Goal: Use online tool/utility: Utilize a website feature to perform a specific function

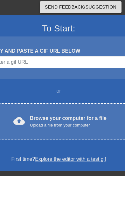
click at [98, 137] on div "cloud_upload Browse your computer for a file Upload a file from your computer C…" at bounding box center [58, 155] width 164 height 37
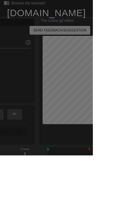
click at [124, 209] on html "menu_book Browse the tutorials! [DOMAIN_NAME] The online gif editor Send Feedba…" at bounding box center [62, 141] width 125 height 282
click at [37, 138] on div at bounding box center [62, 140] width 125 height 281
click at [124, 208] on html "menu_book Browse the tutorials! [DOMAIN_NAME] The online gif editor Send Feedba…" at bounding box center [62, 141] width 125 height 282
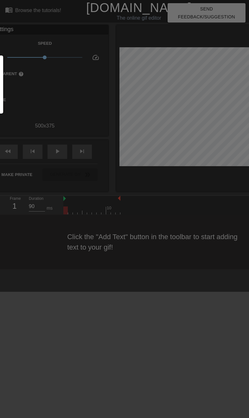
click at [124, 209] on html "menu_book Browse the tutorials! [DOMAIN_NAME] The online gif editor Send Feedba…" at bounding box center [124, 134] width 249 height 269
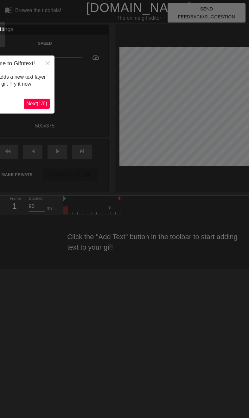
click at [41, 106] on span "Next ( 1 / 6 )" at bounding box center [36, 103] width 21 height 5
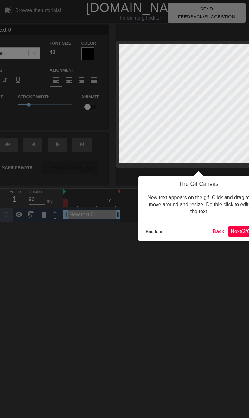
click at [124, 209] on button "Next ( 2 / 6 )" at bounding box center [241, 231] width 26 height 10
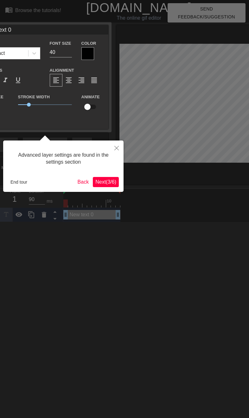
click at [109, 179] on span "Next ( 3 / 6 )" at bounding box center [105, 181] width 21 height 5
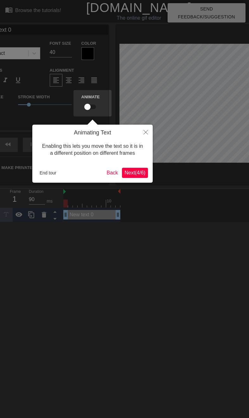
click at [124, 169] on button "Next ( 4 / 6 )" at bounding box center [135, 173] width 26 height 10
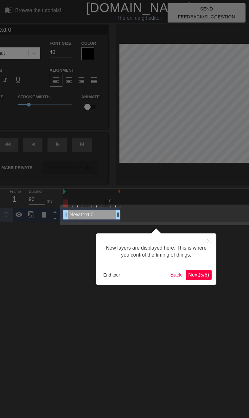
click at [124, 209] on button "Next ( 5 / 6 )" at bounding box center [199, 275] width 26 height 10
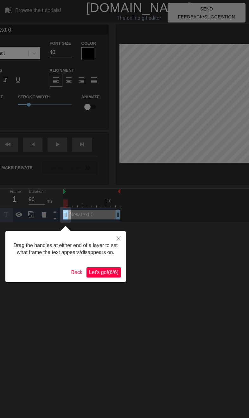
click at [110, 209] on span "Let's go! ( 6 / 6 )" at bounding box center [103, 272] width 29 height 5
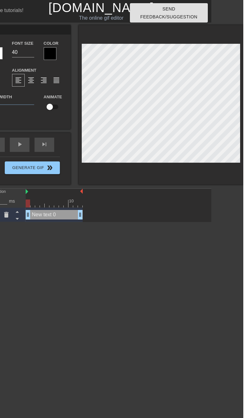
scroll to position [0, 32]
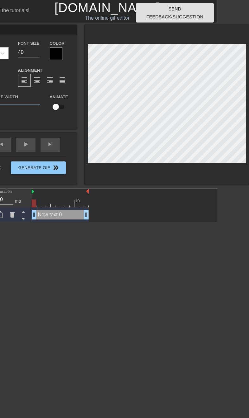
type input "New txt 0"
type textarea "New xt 0"
type input "Newxt 0"
type textarea "Newxt 0"
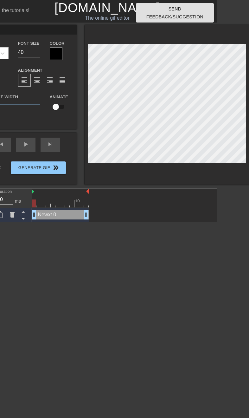
type input "Next 0"
type textarea "Next 0"
type input "Nxt 0"
type textarea "Nxt 0"
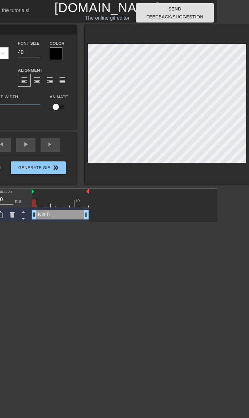
type input "xt 0"
type textarea "xt 0"
type input "xt"
type textarea "xt"
type input "x"
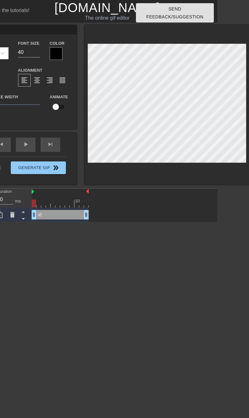
type textarea "x"
type textarea "m"
type input "me"
type textarea "me"
type input "me"
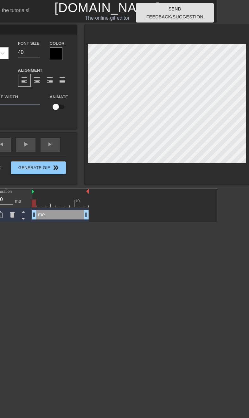
type textarea "me"
type input "me o"
type textarea "me on"
type input "me on"
type textarea "me on"
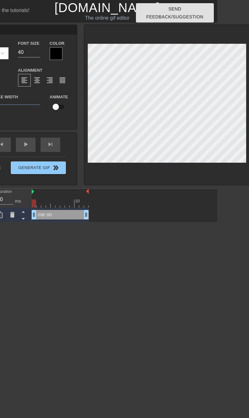
type input "me on"
type textarea "me on m"
type input "me on m"
type textarea "me on my"
type input "me on my"
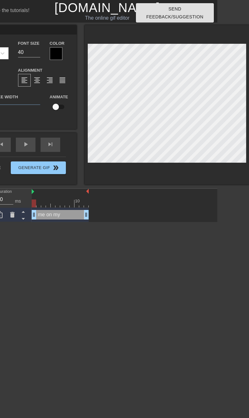
type textarea "me on my"
type input "me on my"
type textarea "me on my p"
type input "me on my p"
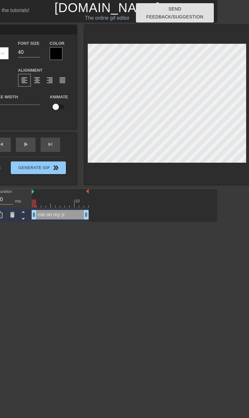
type textarea "me on my pu"
type input "me on my pu"
type textarea "me on my put"
type input "me on my put"
type textarea "me on my pute"
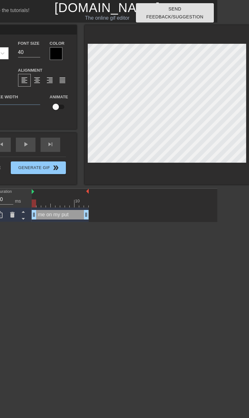
scroll to position [0, 2]
type input "me on my puter"
type textarea "me on my puter"
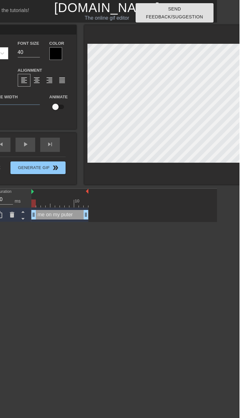
scroll to position [0, 0]
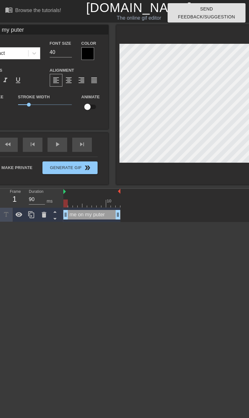
click at [85, 59] on div at bounding box center [88, 53] width 13 height 13
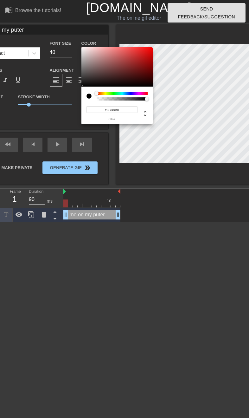
type input "#FFFFFF"
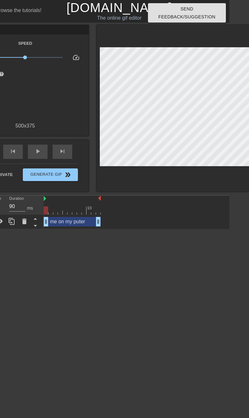
scroll to position [0, 20]
click at [38, 152] on span "play_arrow" at bounding box center [38, 151] width 8 height 8
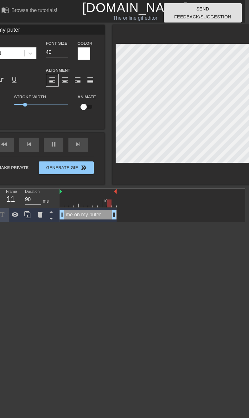
scroll to position [0, 0]
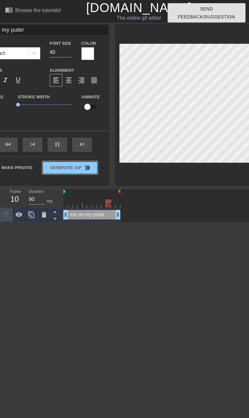
click at [78, 171] on span "Generate Gif double_arrow" at bounding box center [70, 168] width 50 height 8
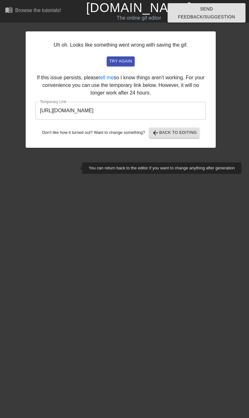
click at [124, 109] on input "https://www.gifntext.com/temp_generations/zxfiXmzA.gif" at bounding box center [121, 111] width 171 height 18
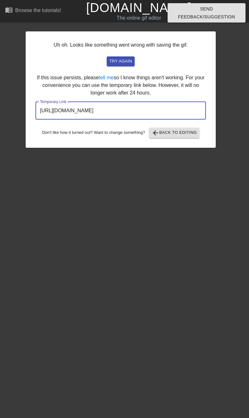
click at [124, 106] on input "https://www.gifntext.com/temp_generations/zxfiXmzA.gif" at bounding box center [121, 111] width 171 height 18
click at [124, 107] on input "https://www.gifntext.com/temp_generations/zxfiXmzA.gif" at bounding box center [121, 111] width 171 height 18
click at [124, 104] on input "https://www.gifntext.com/temp_generations/zxfiXmzA.gif" at bounding box center [121, 111] width 171 height 18
